Goal: Use online tool/utility: Utilize a website feature to perform a specific function

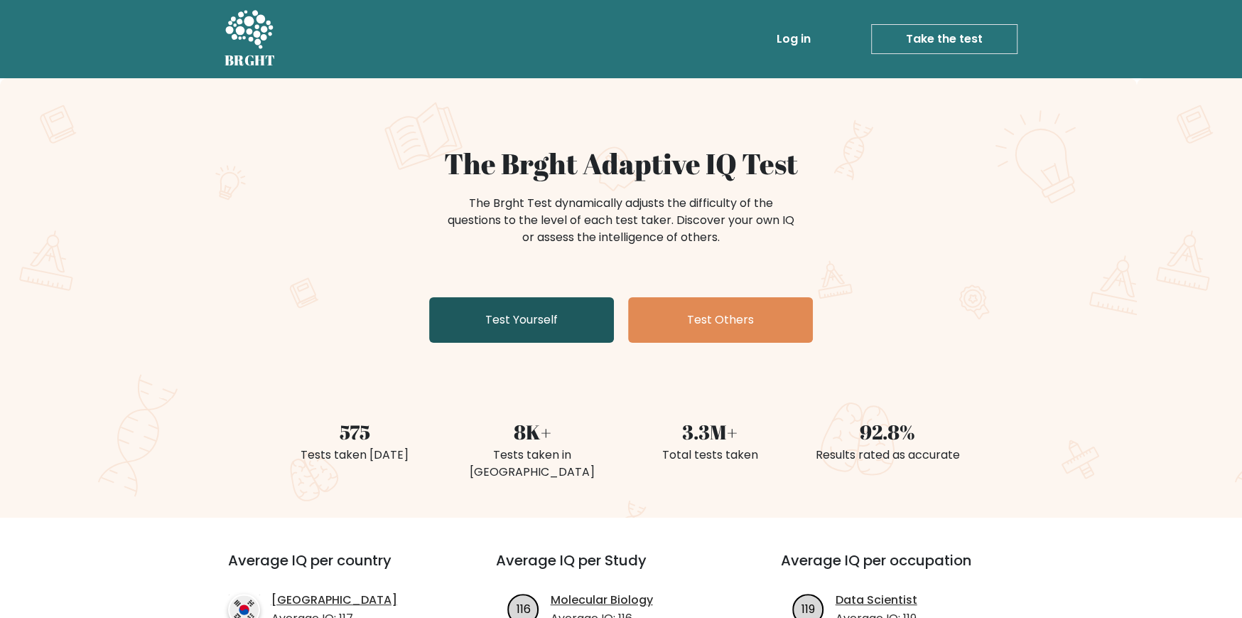
click at [527, 313] on link "Test Yourself" at bounding box center [521, 319] width 185 height 45
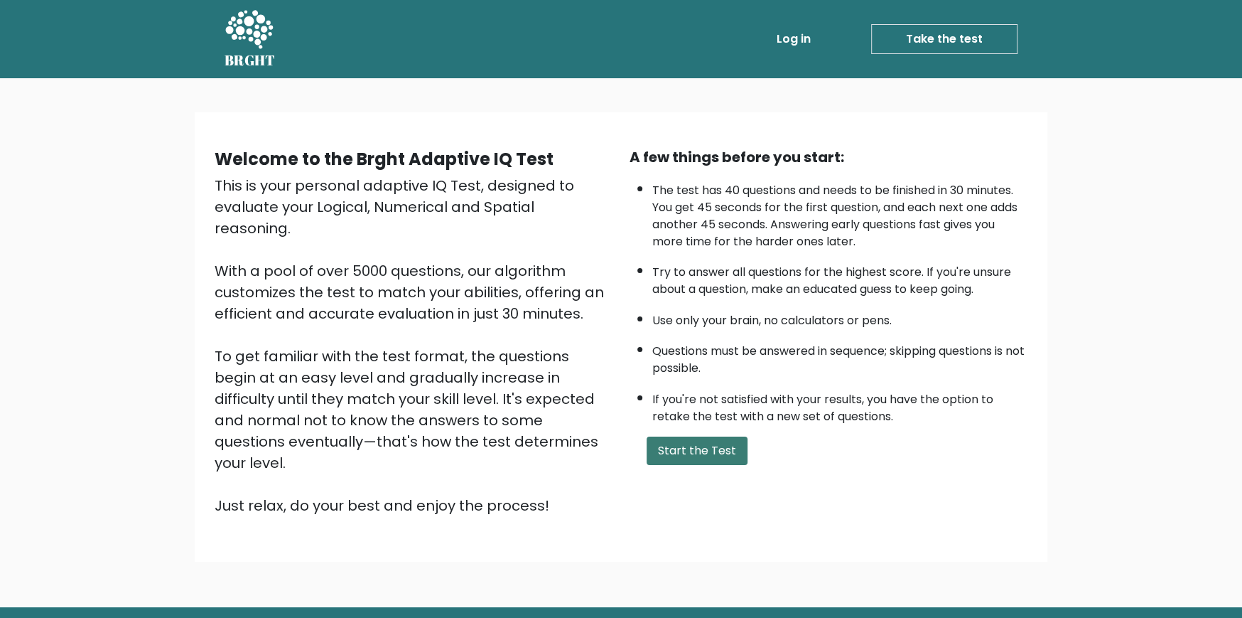
click at [670, 436] on button "Start the Test" at bounding box center [697, 450] width 101 height 28
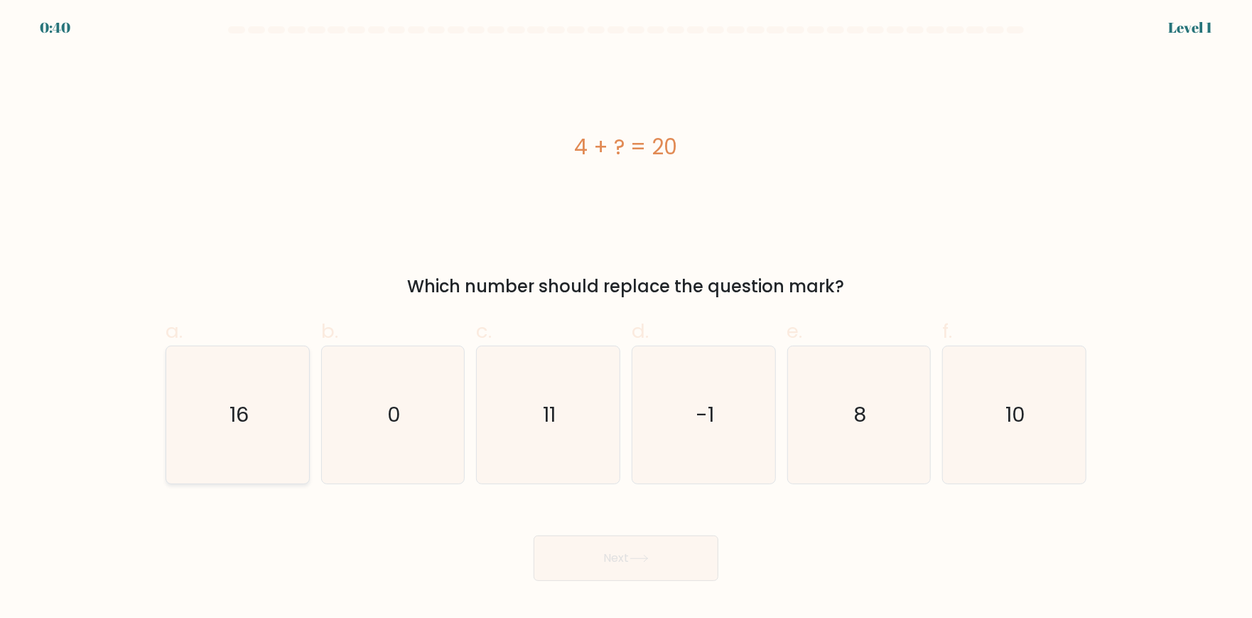
click at [284, 384] on icon "16" at bounding box center [237, 414] width 137 height 137
click at [626, 318] on input "a. 16" at bounding box center [626, 313] width 1 height 9
radio input "true"
click at [616, 571] on button "Next" at bounding box center [626, 557] width 185 height 45
